Goal: Transaction & Acquisition: Purchase product/service

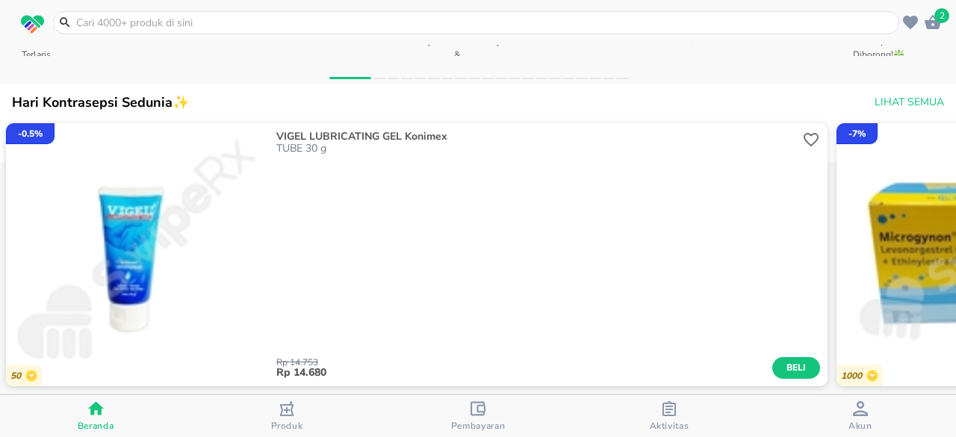
scroll to position [708, 0]
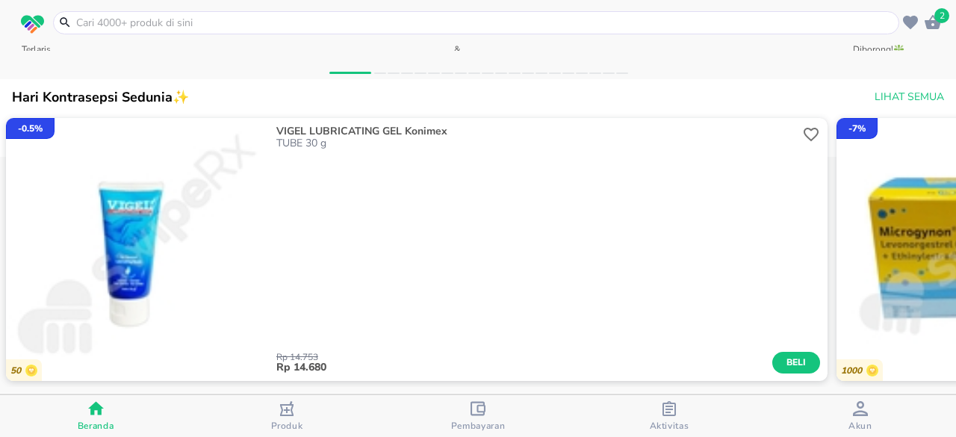
click at [285, 17] on input "text" at bounding box center [485, 23] width 820 height 16
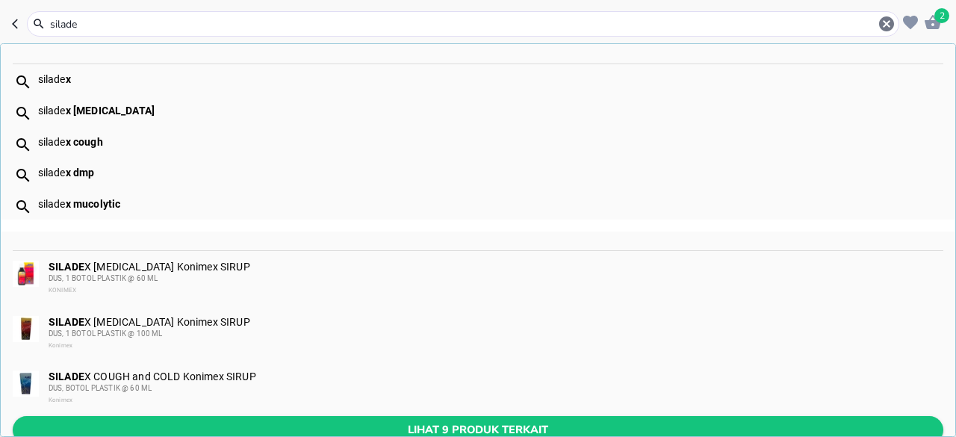
type input "silade"
click at [113, 418] on button "Lihat 9 produk terkait" at bounding box center [478, 430] width 930 height 28
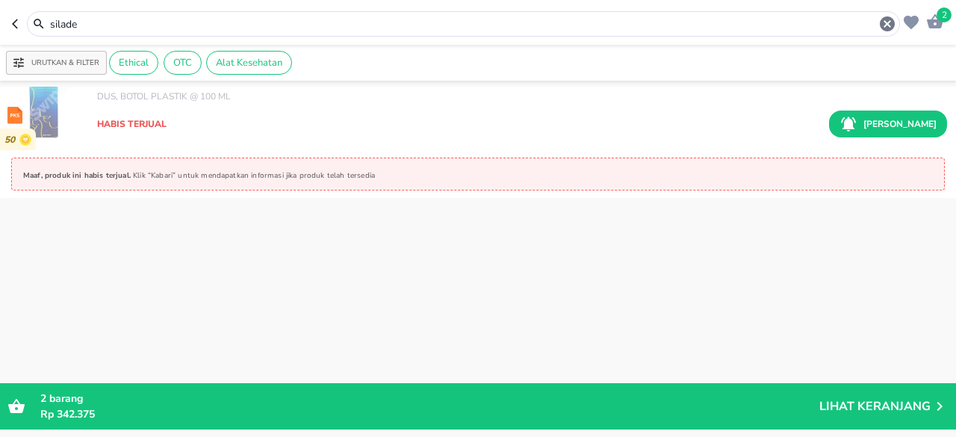
scroll to position [224, 0]
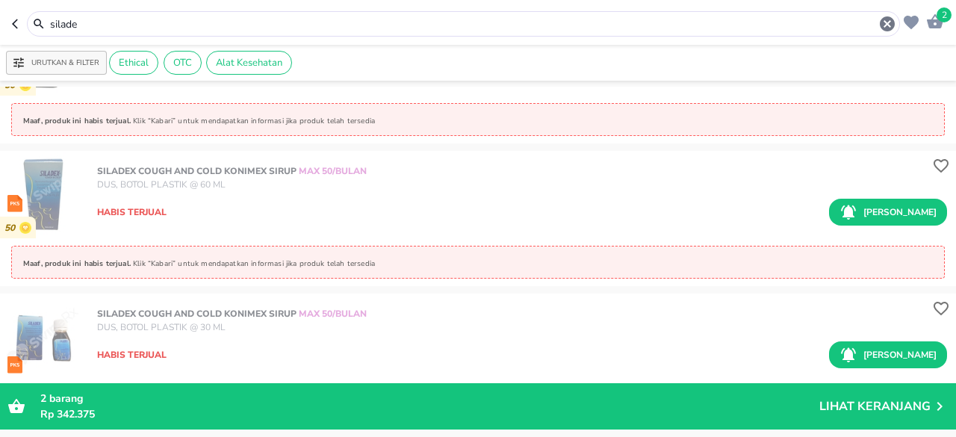
click at [78, 16] on input "silade" at bounding box center [463, 24] width 829 height 16
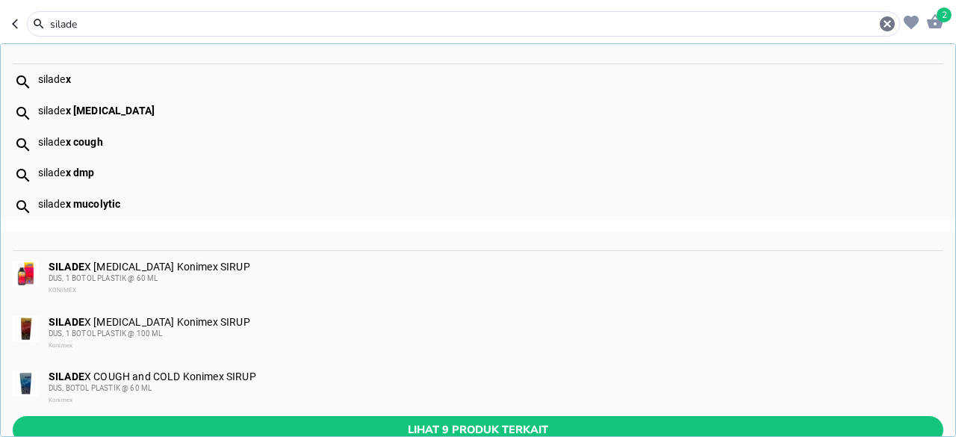
click at [78, 16] on input "silade" at bounding box center [463, 24] width 829 height 16
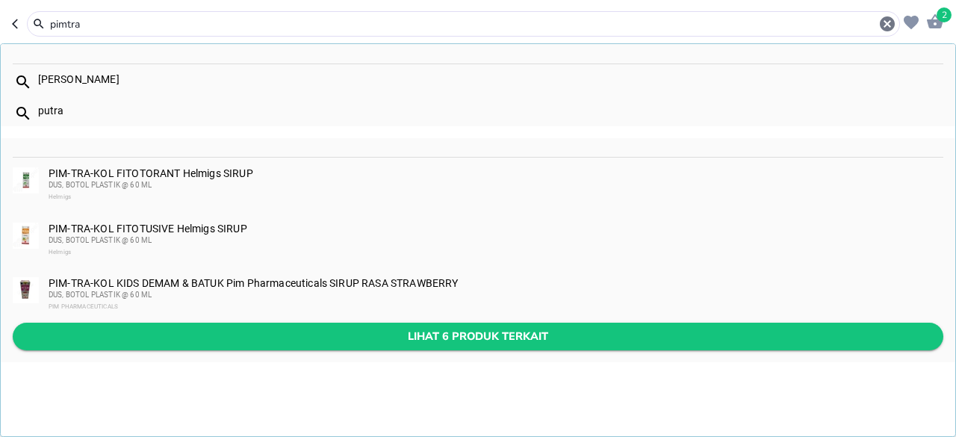
click at [118, 327] on span "Lihat 6 produk terkait" at bounding box center [478, 336] width 906 height 19
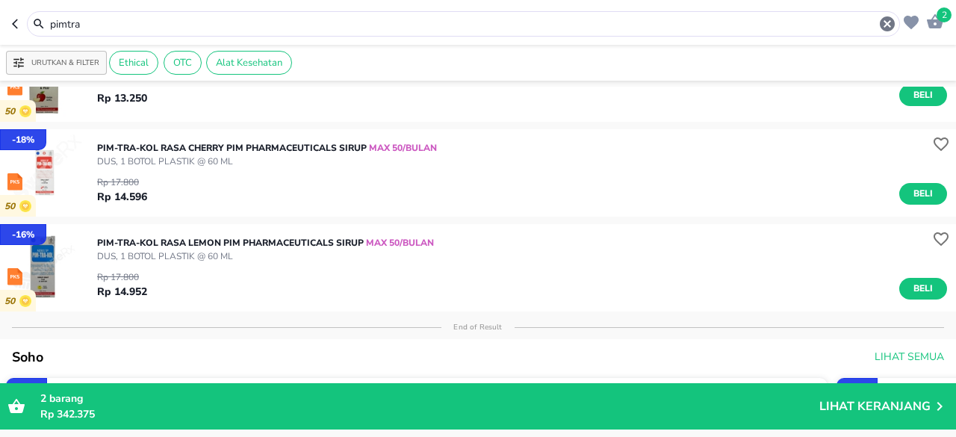
scroll to position [373, 0]
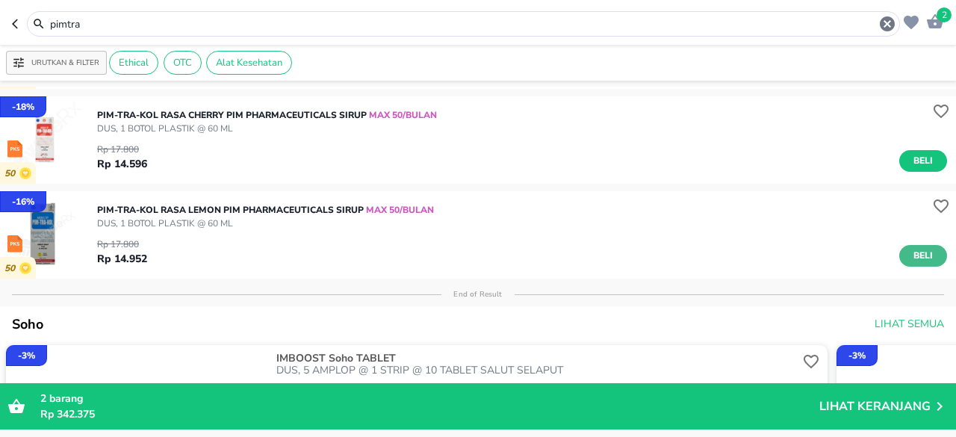
click at [899, 256] on button "Beli" at bounding box center [923, 256] width 48 height 22
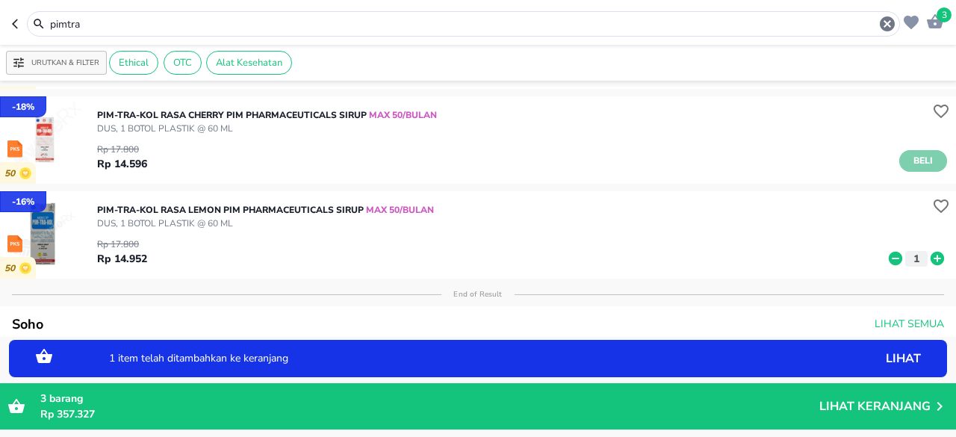
click at [910, 163] on span "Beli" at bounding box center [922, 161] width 25 height 16
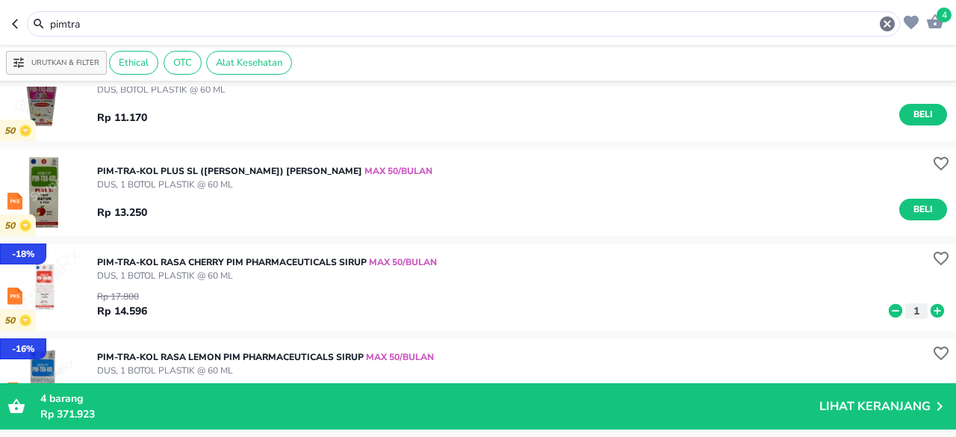
scroll to position [448, 0]
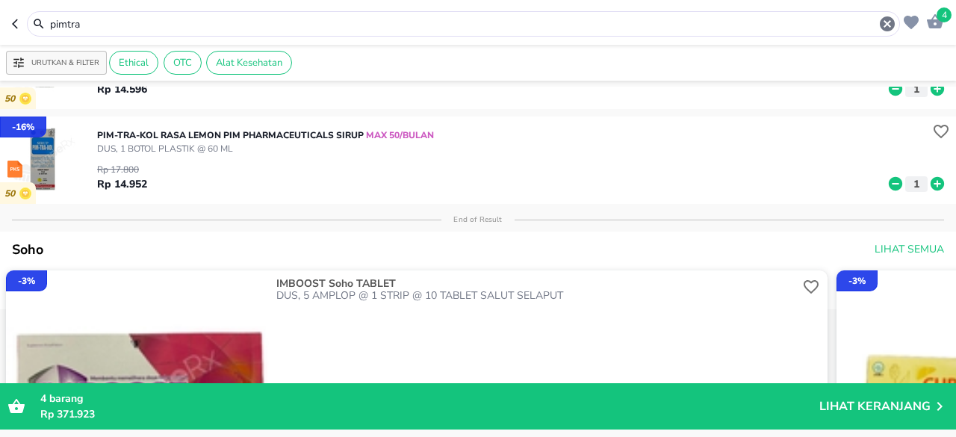
click at [930, 184] on icon at bounding box center [936, 183] width 13 height 13
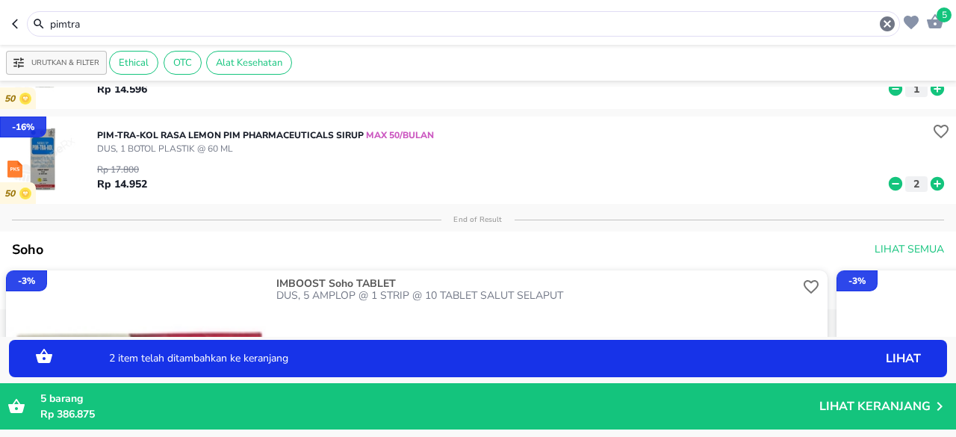
click at [930, 184] on icon at bounding box center [936, 183] width 13 height 13
click at [930, 92] on icon at bounding box center [936, 88] width 13 height 13
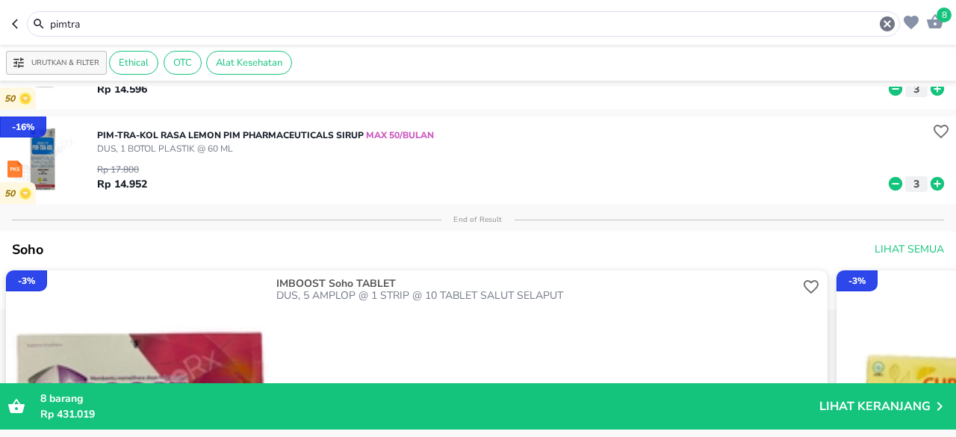
drag, startPoint x: 125, startPoint y: 22, endPoint x: 9, endPoint y: 22, distance: 116.5
click at [9, 22] on header "8 pimtra" at bounding box center [478, 22] width 956 height 45
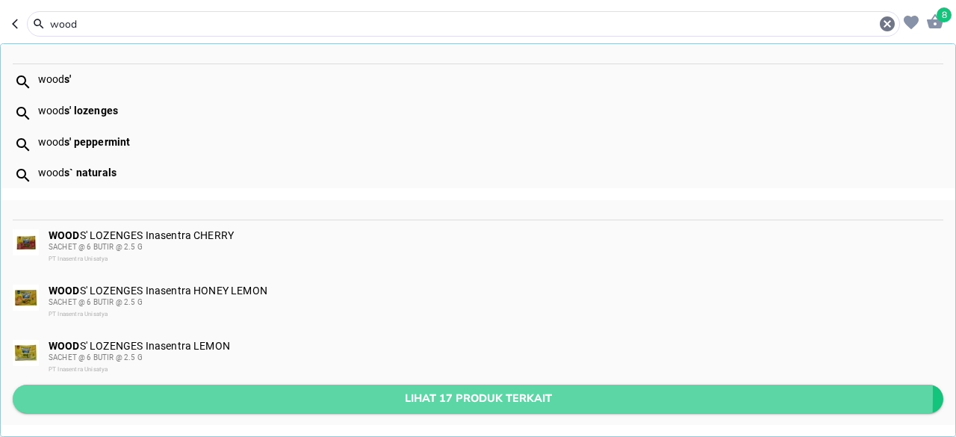
click at [69, 392] on span "Lihat 17 produk terkait" at bounding box center [478, 398] width 906 height 19
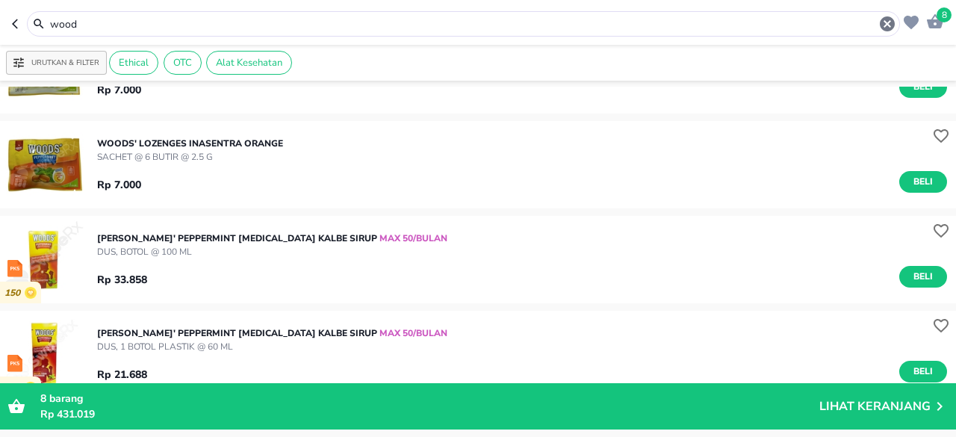
scroll to position [299, 0]
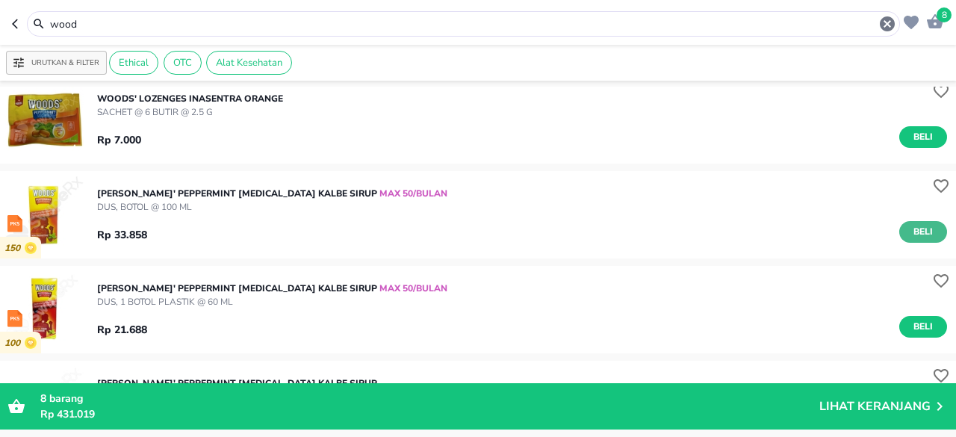
click at [915, 231] on span "Beli" at bounding box center [922, 232] width 25 height 16
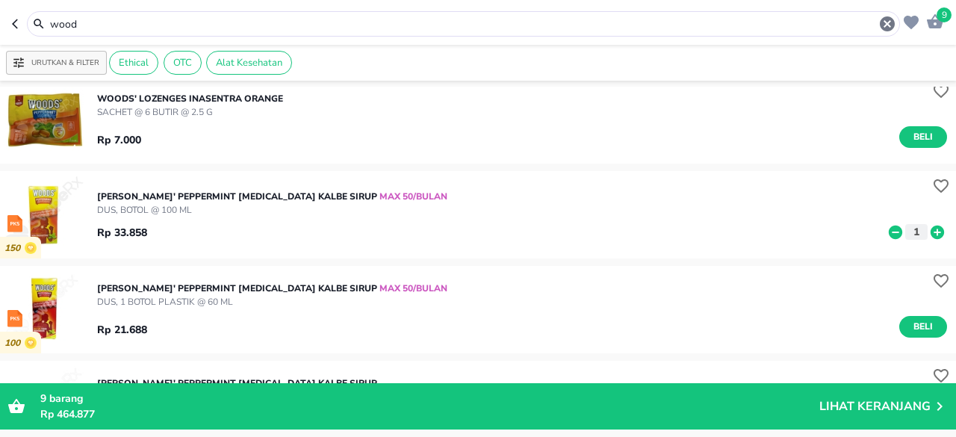
drag, startPoint x: 927, startPoint y: 234, endPoint x: 911, endPoint y: 260, distance: 30.2
click at [930, 234] on icon at bounding box center [936, 231] width 13 height 13
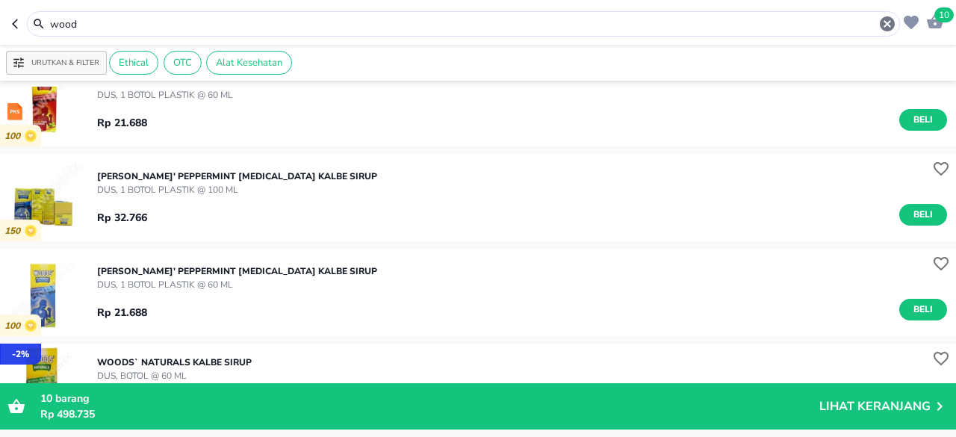
scroll to position [448, 0]
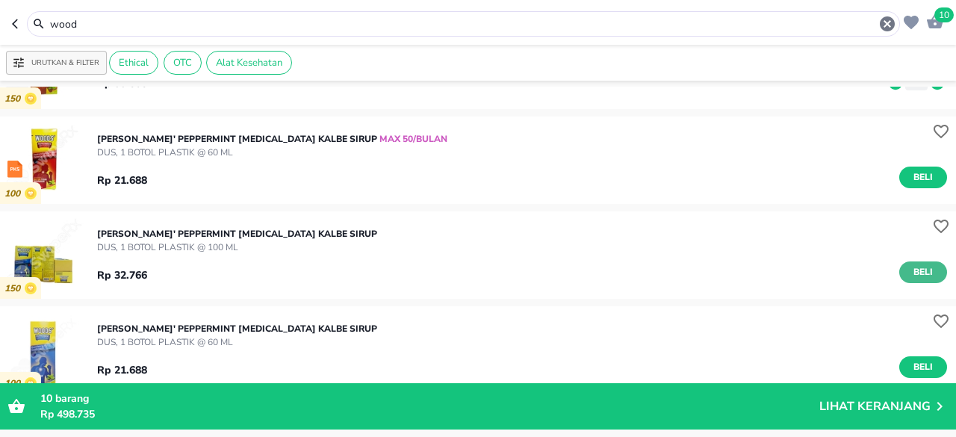
click at [923, 272] on span "Beli" at bounding box center [922, 272] width 25 height 16
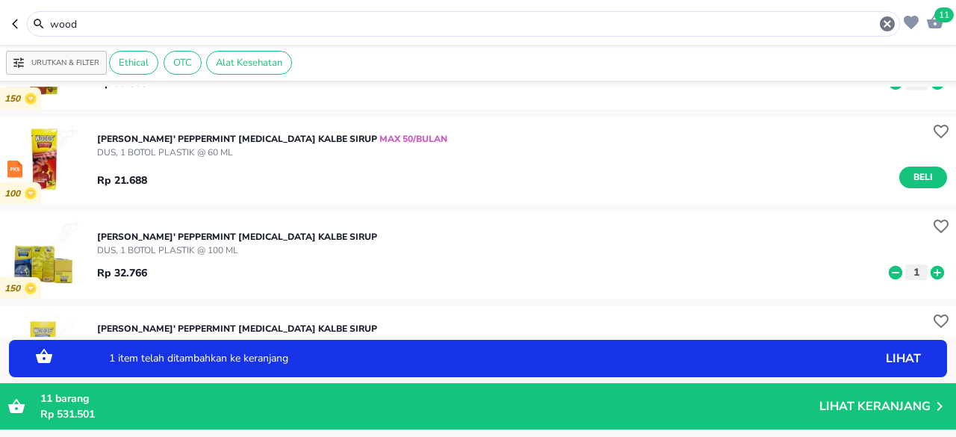
click at [930, 271] on icon at bounding box center [936, 271] width 13 height 13
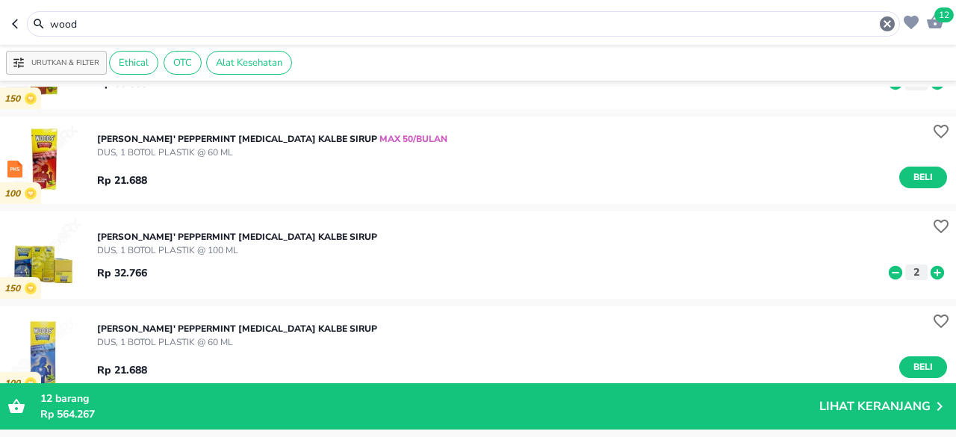
click at [34, 22] on div "wood" at bounding box center [463, 24] width 865 height 18
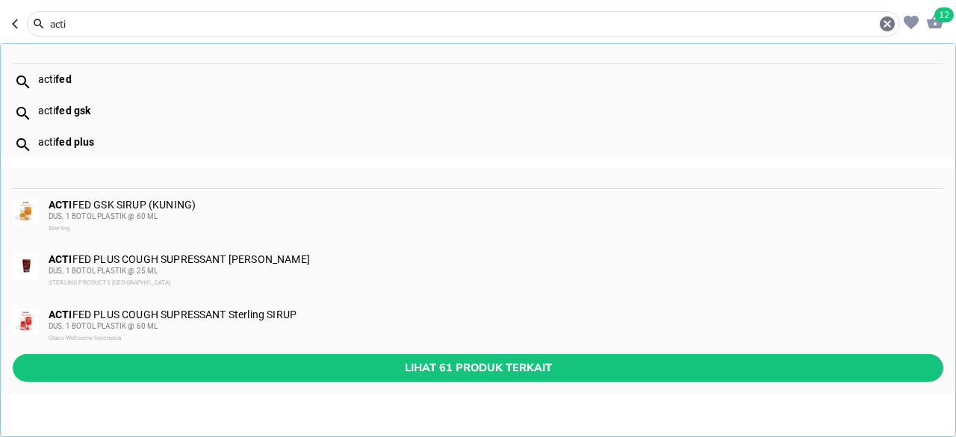
click at [223, 366] on span "Lihat 61 produk terkait" at bounding box center [478, 367] width 906 height 19
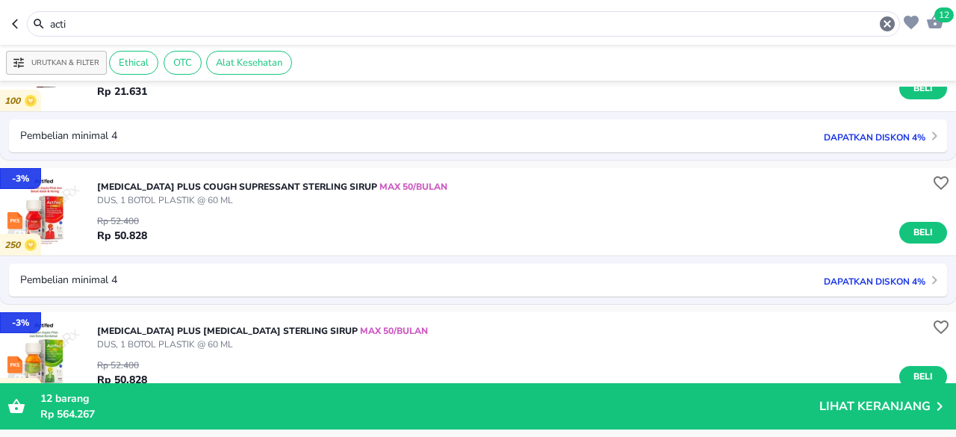
scroll to position [224, 0]
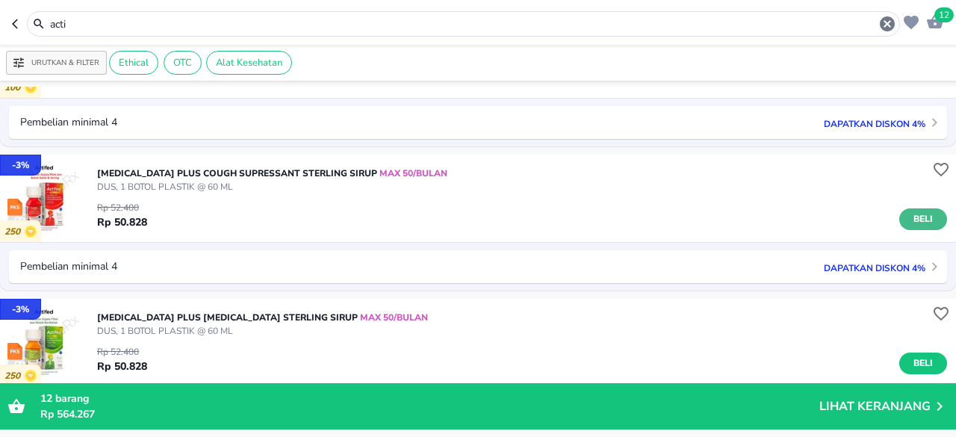
click at [910, 215] on span "Beli" at bounding box center [922, 219] width 25 height 16
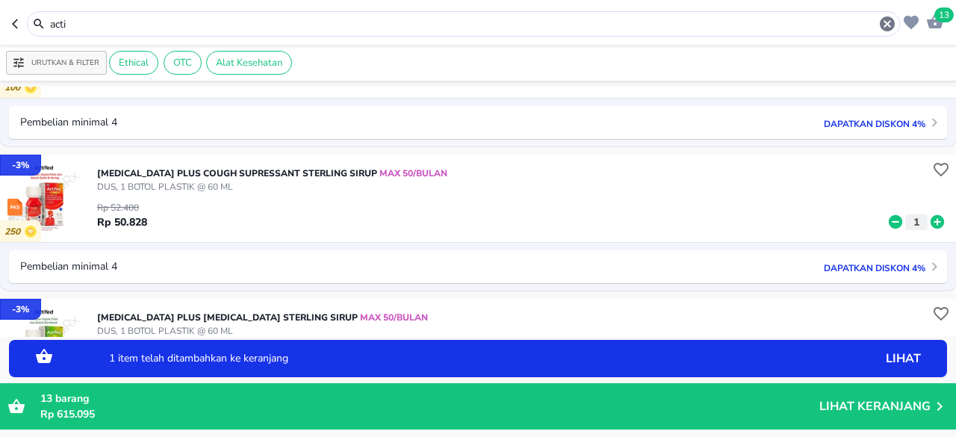
drag, startPoint x: 81, startPoint y: 24, endPoint x: 42, endPoint y: 23, distance: 39.6
click at [42, 23] on div "acti" at bounding box center [463, 24] width 865 height 18
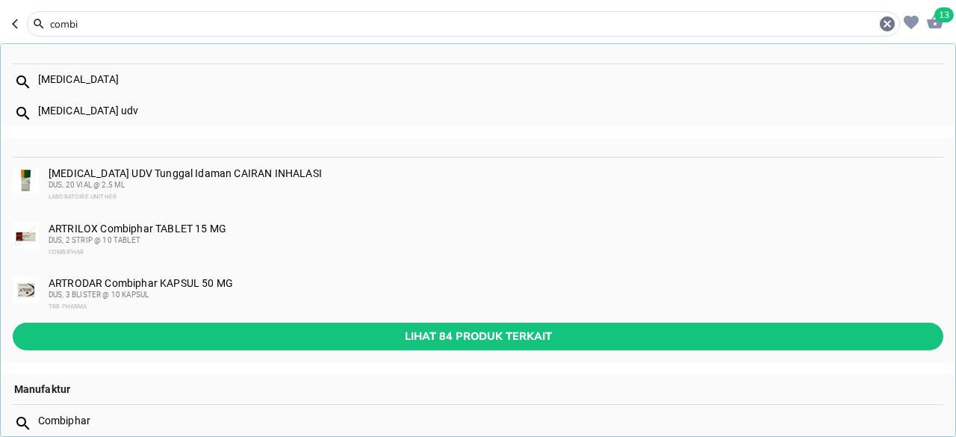
click at [49, 23] on input "combi" at bounding box center [463, 24] width 829 height 16
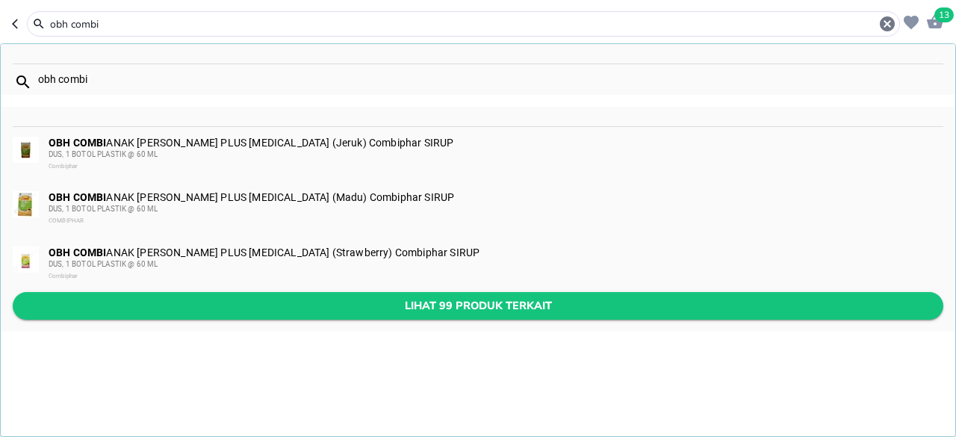
type input "obh combi"
click at [131, 306] on span "Lihat 99 produk terkait" at bounding box center [478, 305] width 906 height 19
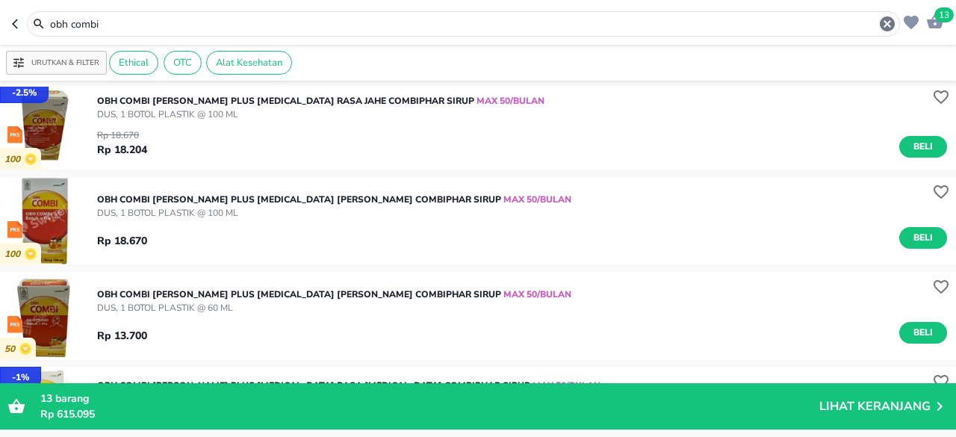
scroll to position [523, 0]
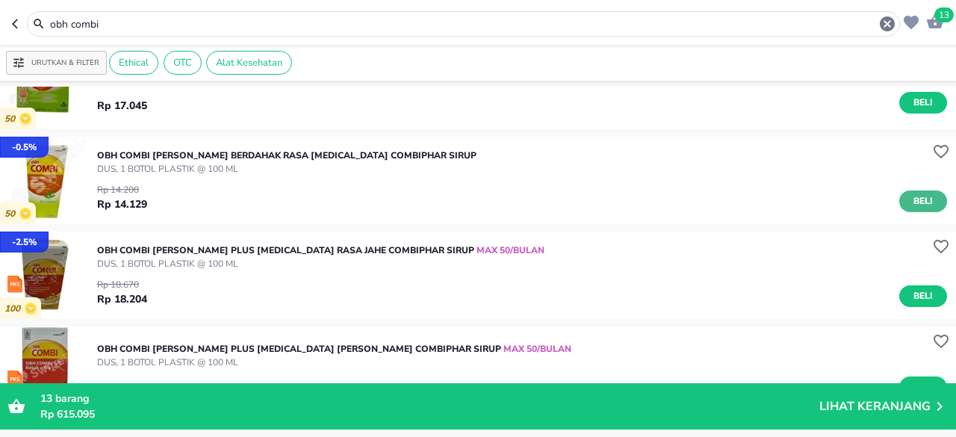
click at [910, 199] on span "Beli" at bounding box center [922, 201] width 25 height 16
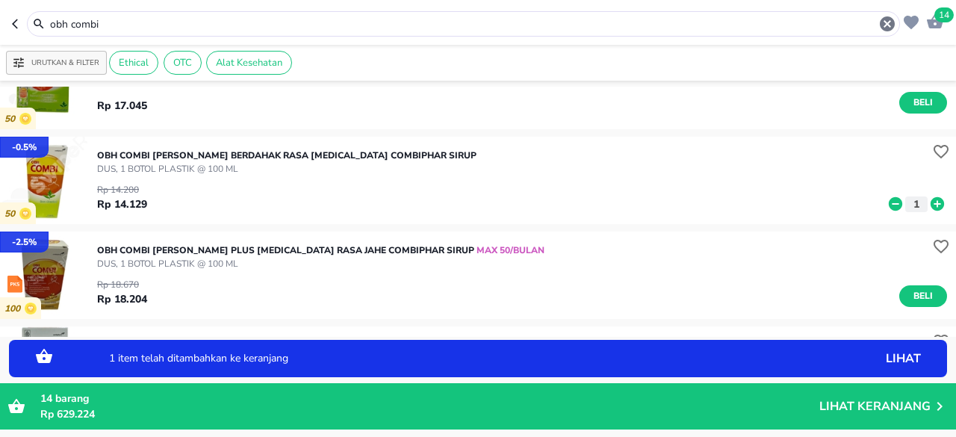
click at [930, 205] on icon at bounding box center [936, 203] width 13 height 13
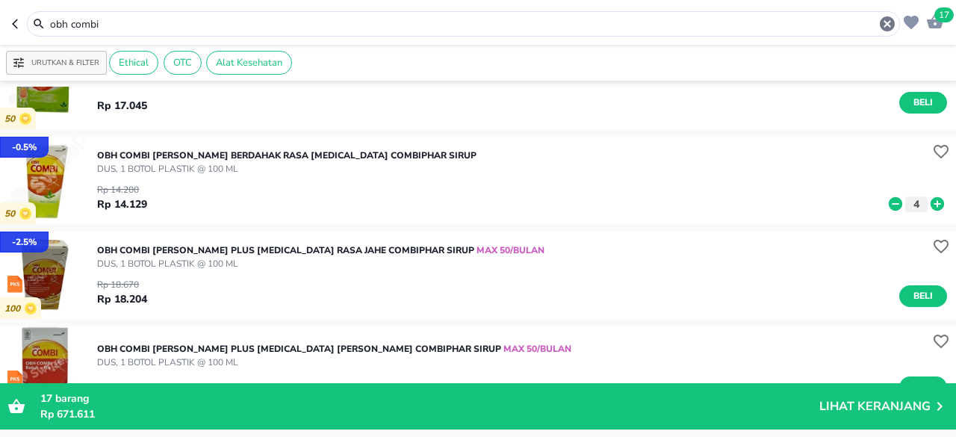
click at [932, 25] on icon "button" at bounding box center [934, 21] width 16 height 14
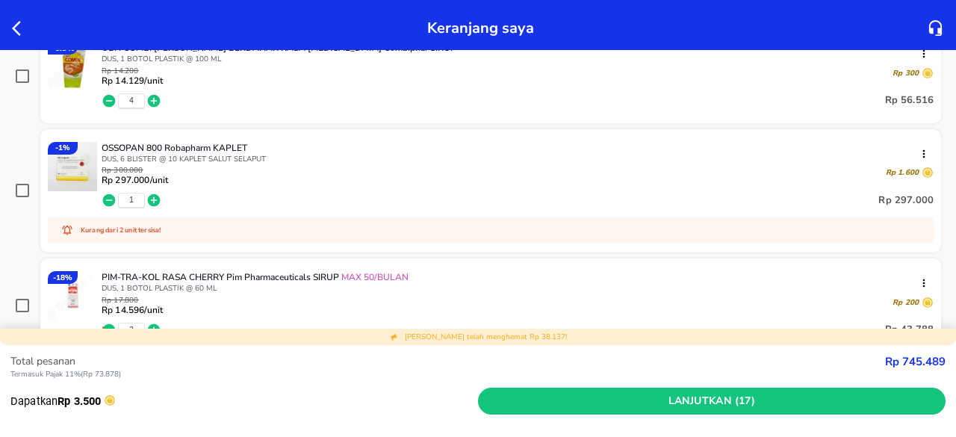
scroll to position [523, 0]
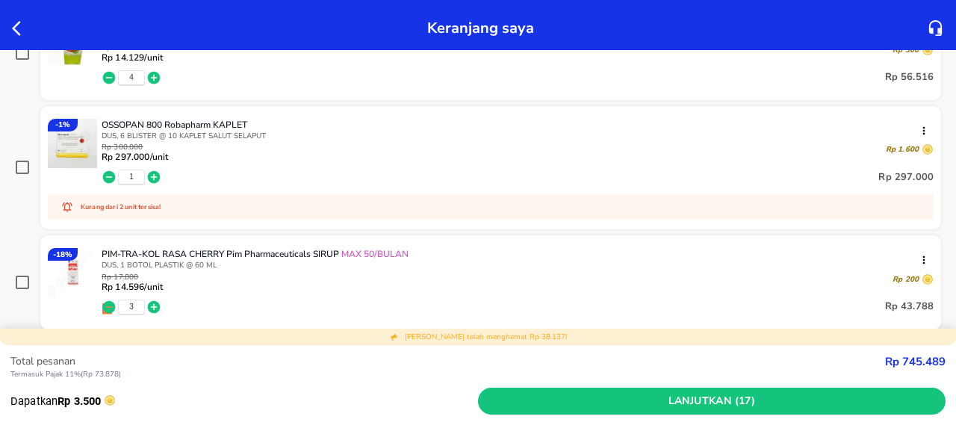
click at [110, 175] on icon "button" at bounding box center [109, 177] width 13 height 13
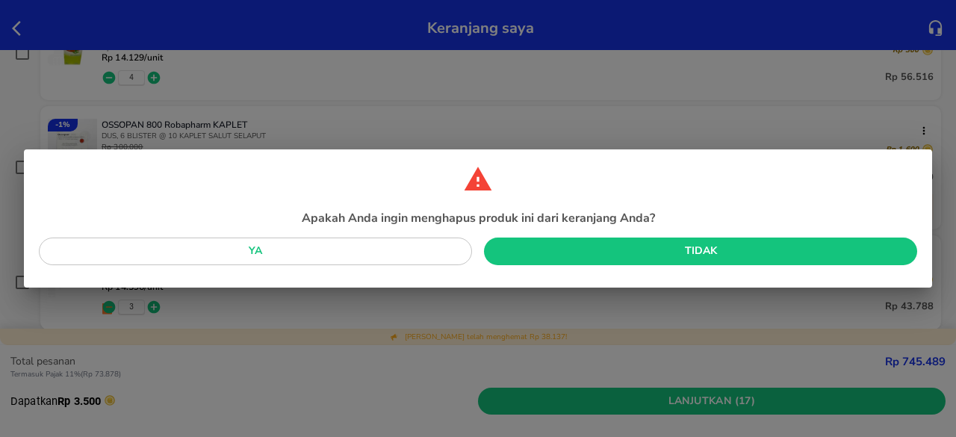
click at [381, 253] on span "Ya" at bounding box center [255, 251] width 409 height 19
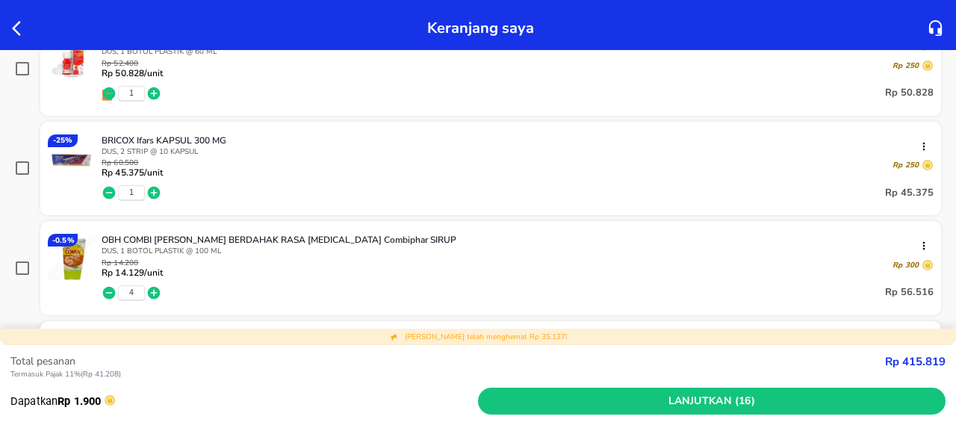
scroll to position [299, 0]
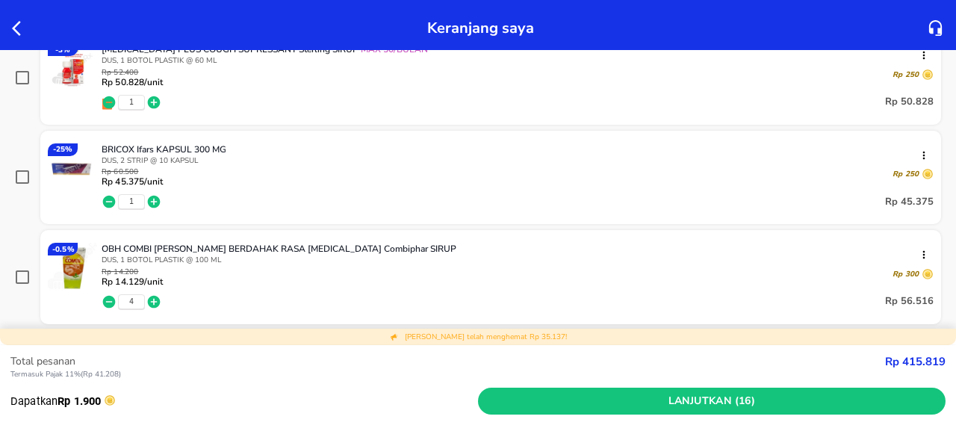
click at [107, 199] on icon "button" at bounding box center [109, 201] width 15 height 15
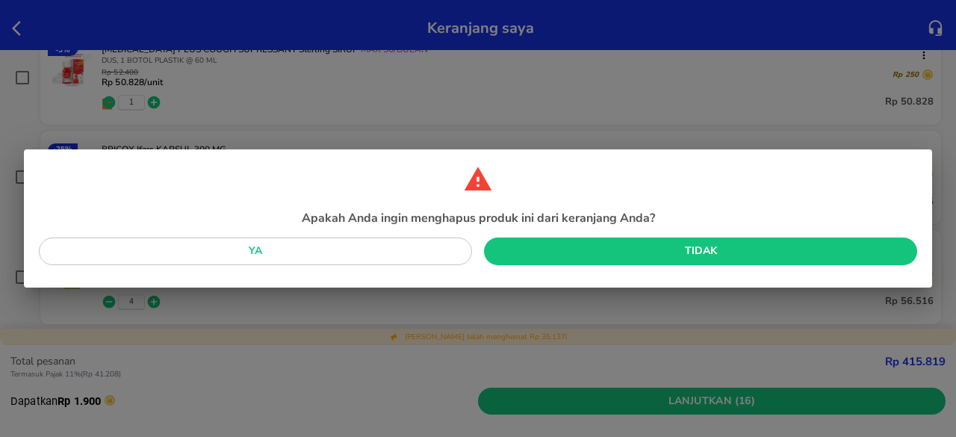
click at [284, 249] on span "Ya" at bounding box center [255, 251] width 409 height 19
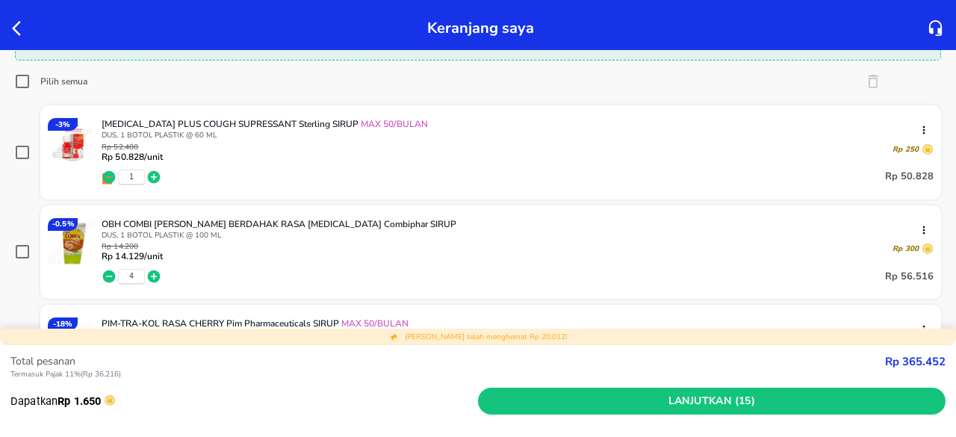
scroll to position [0, 0]
